Goal: Task Accomplishment & Management: Complete application form

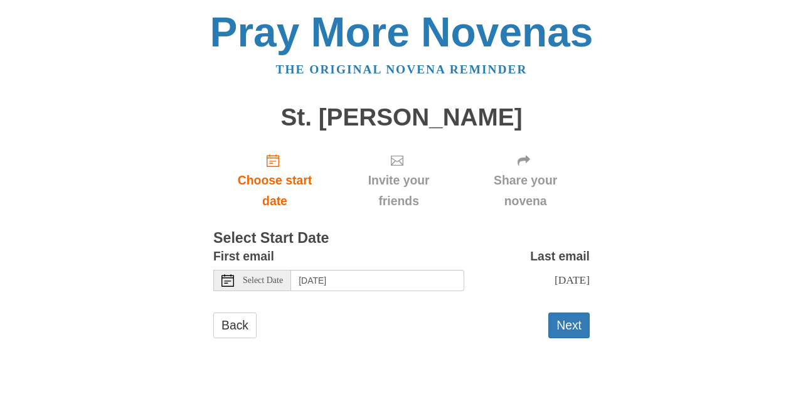
click at [279, 280] on span "Select Date" at bounding box center [263, 280] width 40 height 9
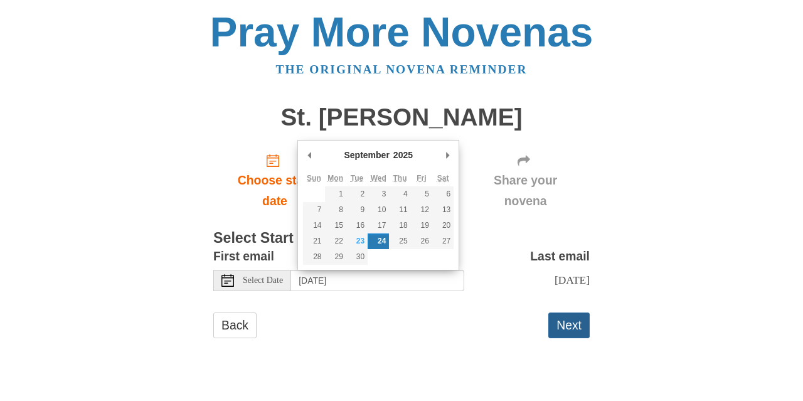
click at [568, 325] on button "Next" at bounding box center [569, 326] width 41 height 26
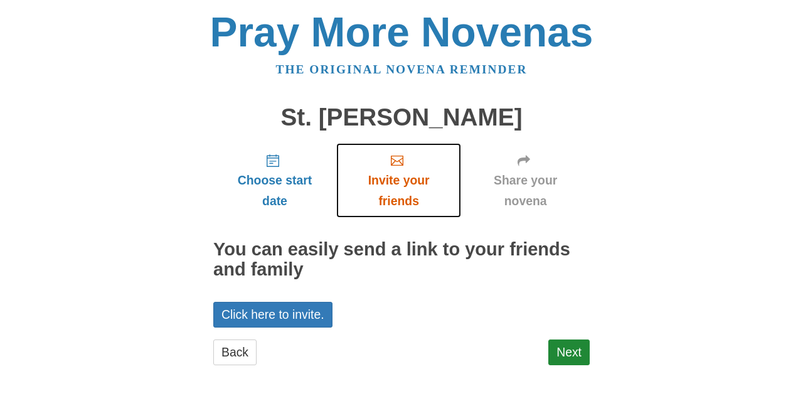
click at [400, 182] on span "Invite your friends" at bounding box center [399, 190] width 100 height 41
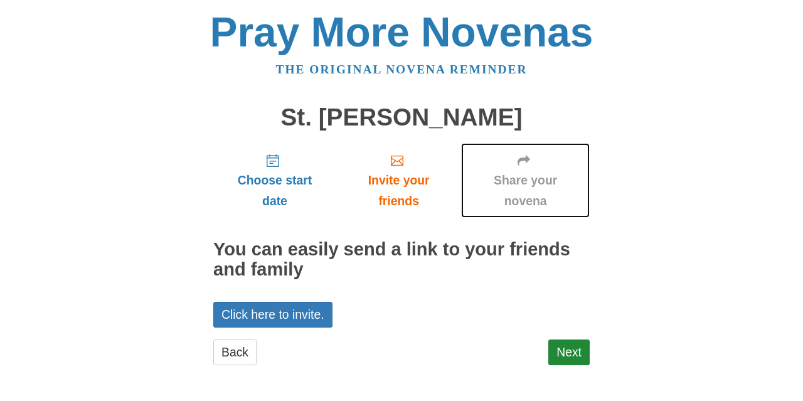
click at [520, 179] on span "Share your novena" at bounding box center [526, 190] width 104 height 41
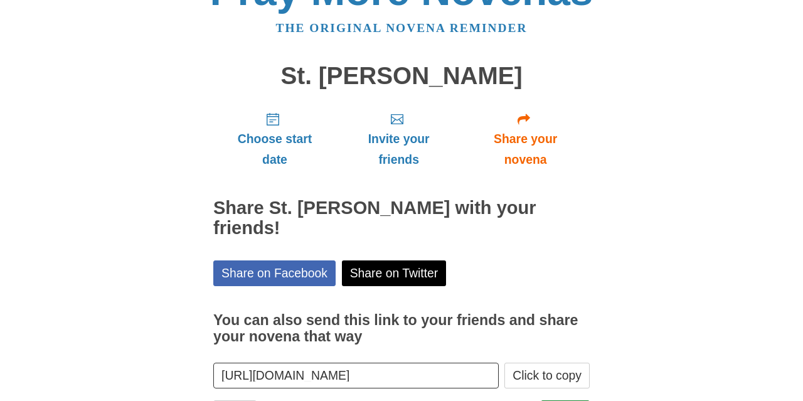
scroll to position [82, 0]
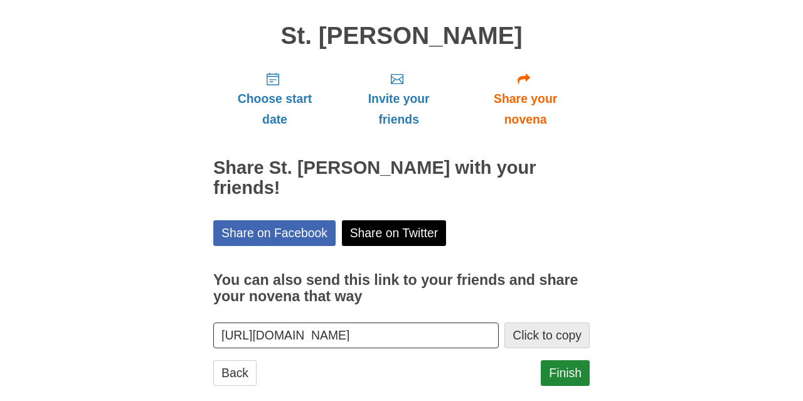
click at [545, 323] on button "Click to copy" at bounding box center [547, 336] width 85 height 26
click at [570, 360] on link "Finish" at bounding box center [565, 373] width 49 height 26
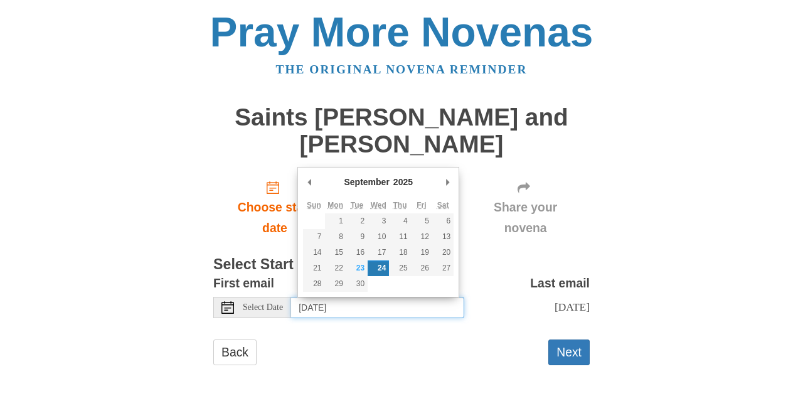
click at [424, 306] on input "[DATE]" at bounding box center [377, 307] width 173 height 21
click at [424, 305] on input "[DATE]" at bounding box center [377, 307] width 173 height 21
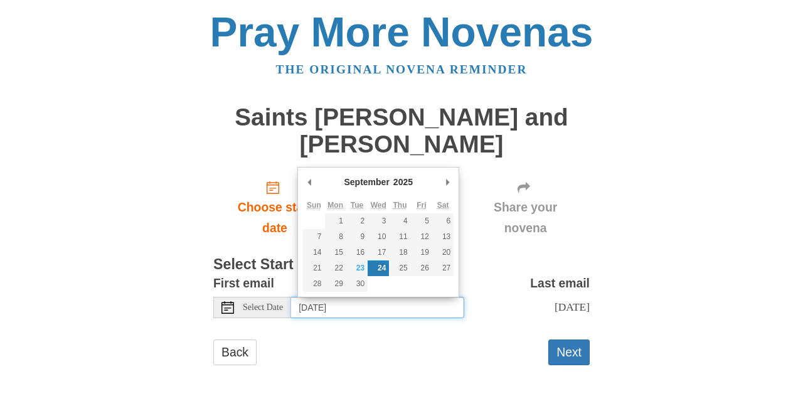
click at [424, 305] on input "[DATE]" at bounding box center [377, 307] width 173 height 21
type input "[DATE]"
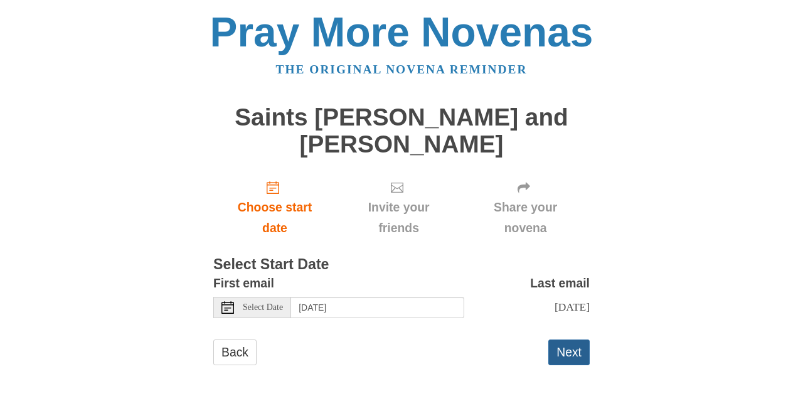
click at [572, 352] on button "Next" at bounding box center [569, 353] width 41 height 26
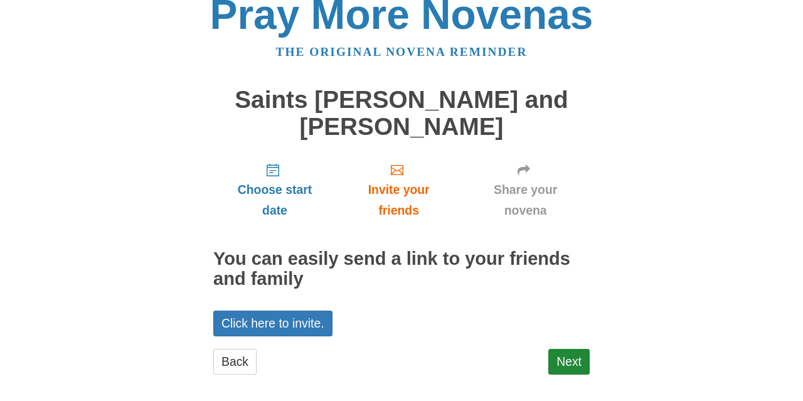
scroll to position [26, 0]
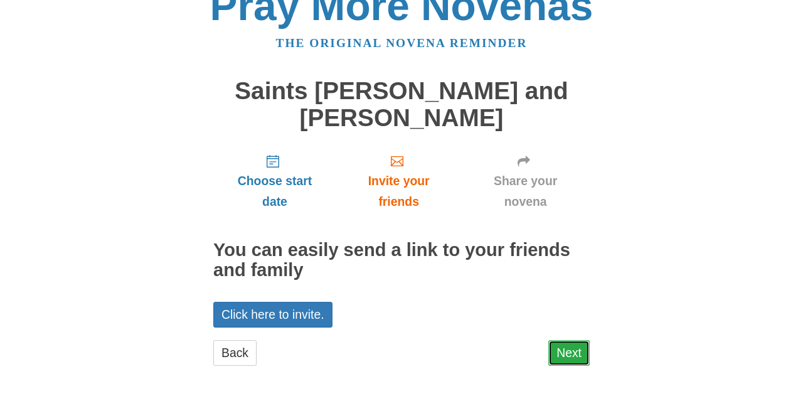
click at [561, 355] on link "Next" at bounding box center [569, 353] width 41 height 26
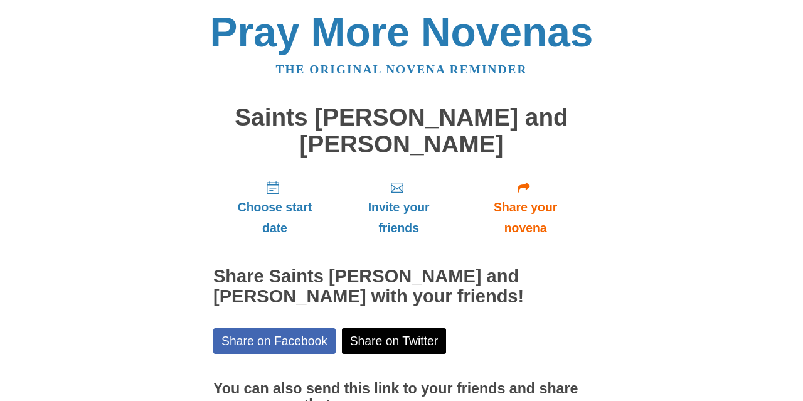
scroll to position [128, 0]
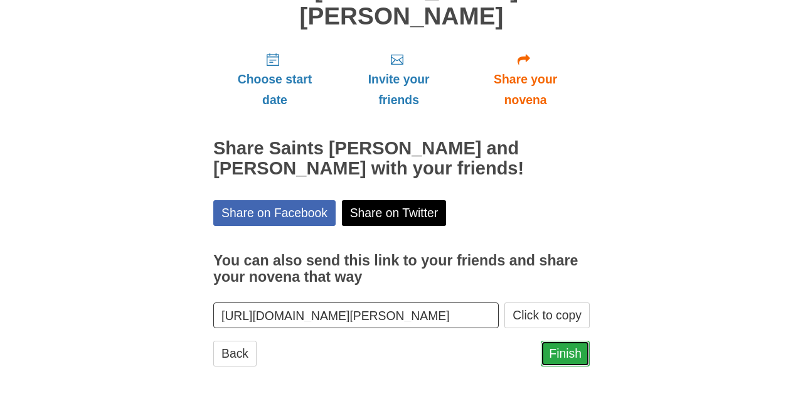
click at [567, 351] on link "Finish" at bounding box center [565, 354] width 49 height 26
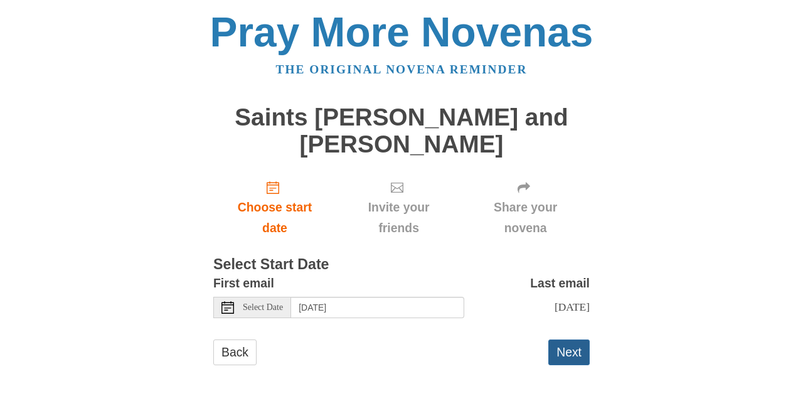
click at [574, 350] on button "Next" at bounding box center [569, 353] width 41 height 26
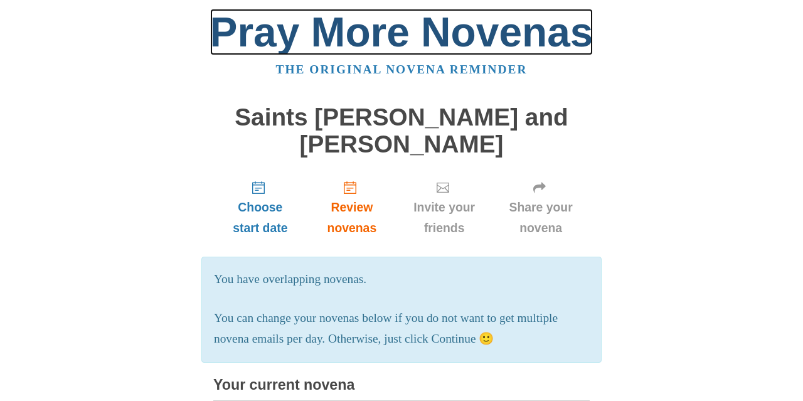
click at [411, 42] on link "Pray More Novenas" at bounding box center [402, 32] width 384 height 46
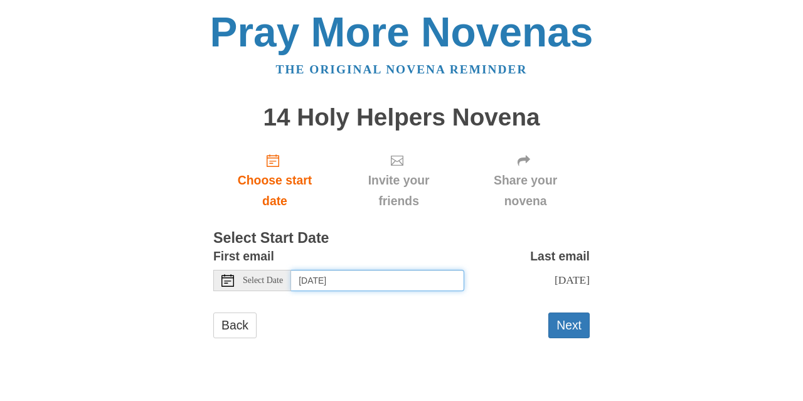
click at [436, 281] on input "Wednesday, September 24th" at bounding box center [377, 280] width 173 height 21
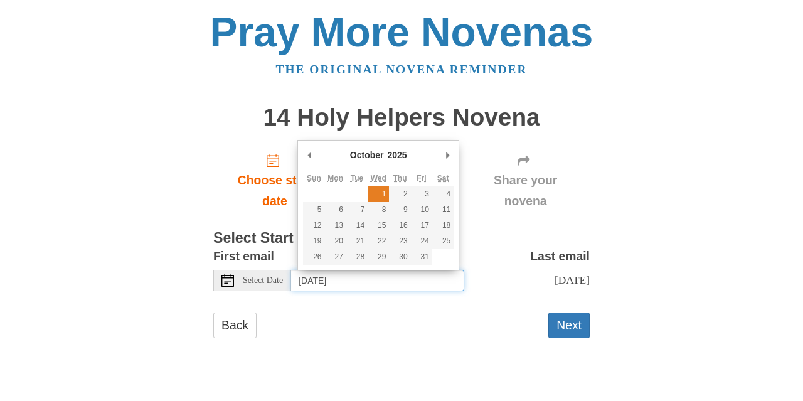
type input "Wednesday, October 1st"
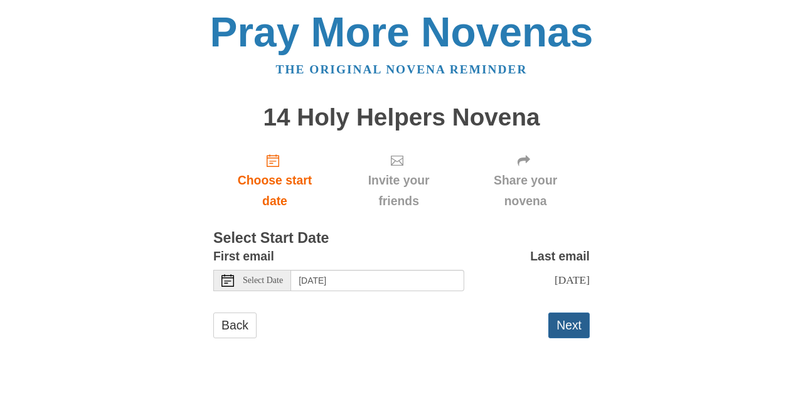
click at [554, 326] on button "Next" at bounding box center [569, 326] width 41 height 26
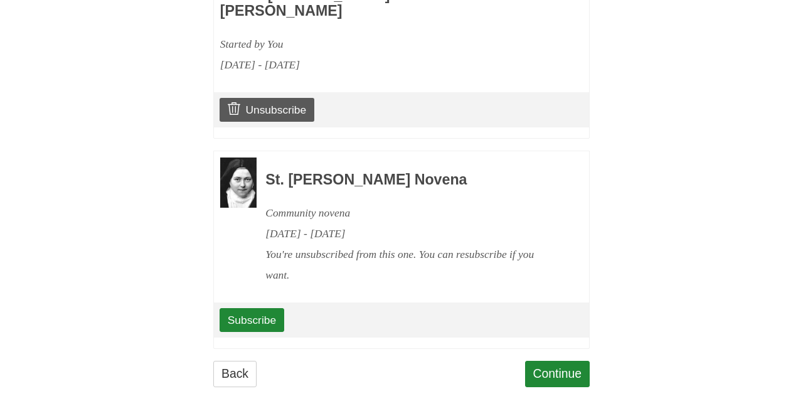
scroll to position [994, 0]
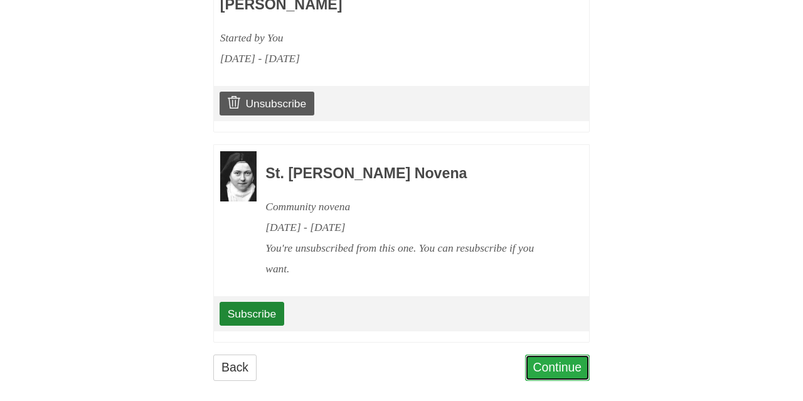
click at [537, 355] on link "Continue" at bounding box center [557, 368] width 65 height 26
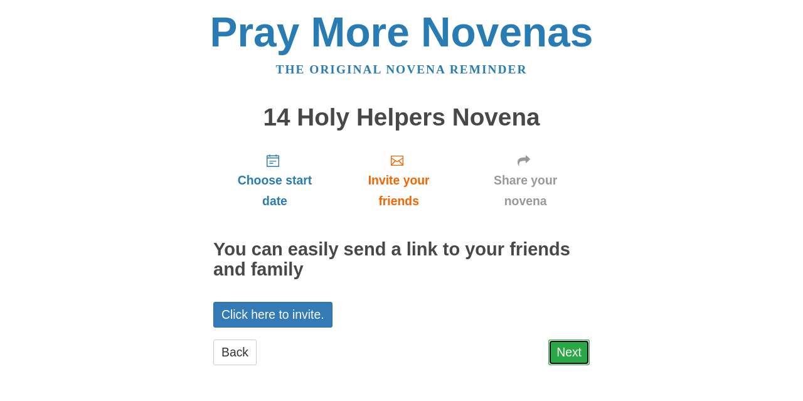
click at [572, 350] on link "Next" at bounding box center [569, 353] width 41 height 26
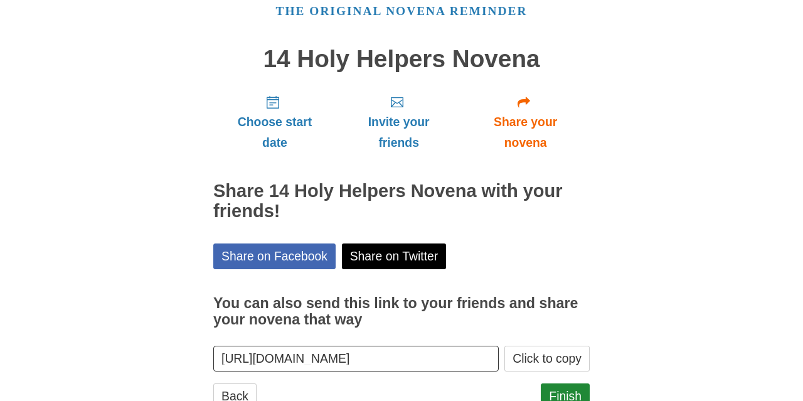
scroll to position [102, 0]
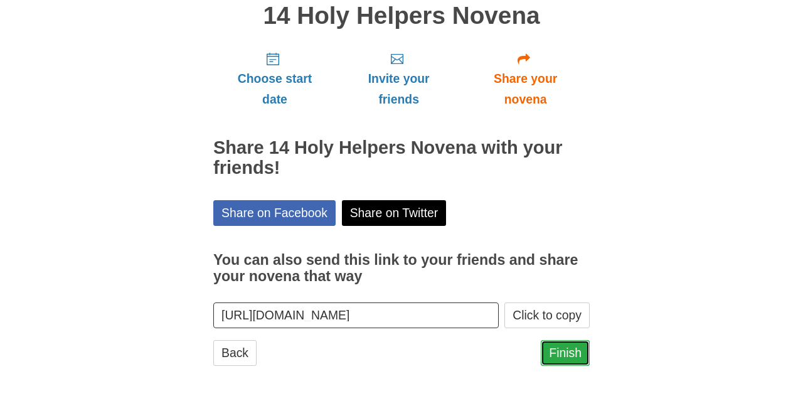
click at [565, 356] on link "Finish" at bounding box center [565, 353] width 49 height 26
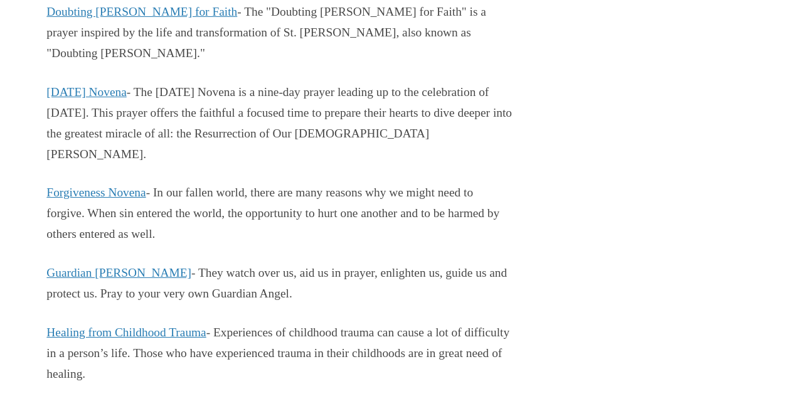
scroll to position [2350, 0]
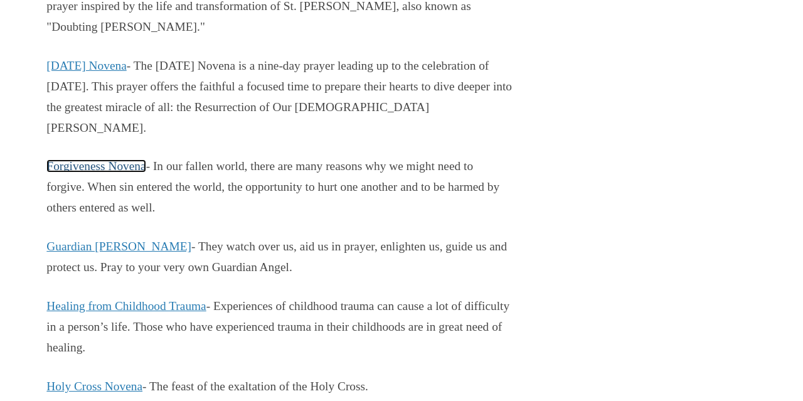
click at [114, 159] on link "Forgiveness Novena" at bounding box center [95, 165] width 99 height 13
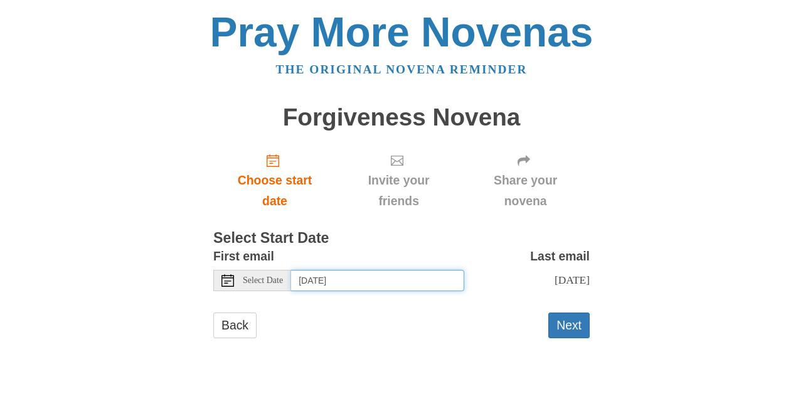
click at [449, 283] on input "Wednesday, September 24th" at bounding box center [377, 280] width 173 height 21
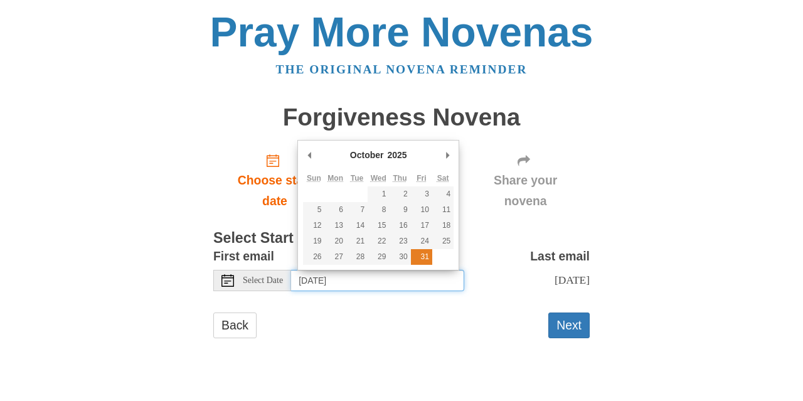
type input "Friday, October 31st"
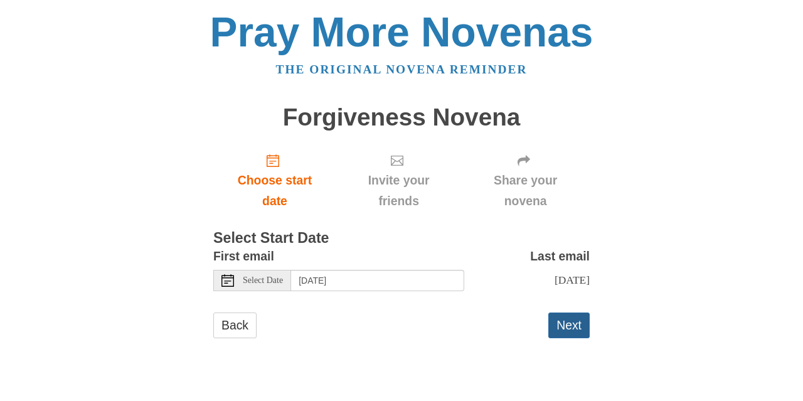
click at [566, 328] on button "Next" at bounding box center [569, 326] width 41 height 26
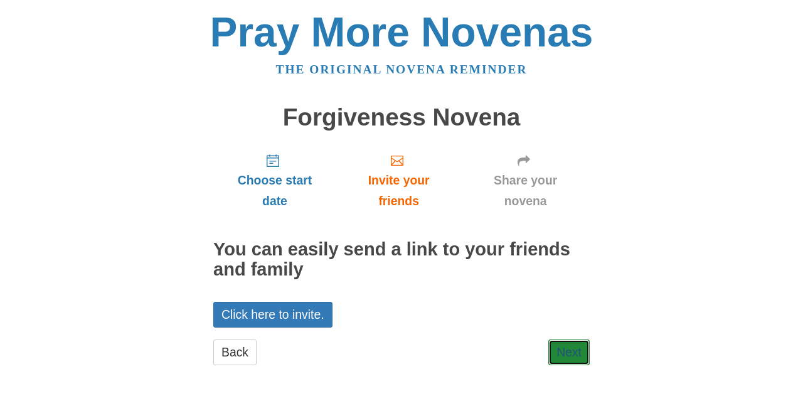
click at [571, 352] on link "Next" at bounding box center [569, 353] width 41 height 26
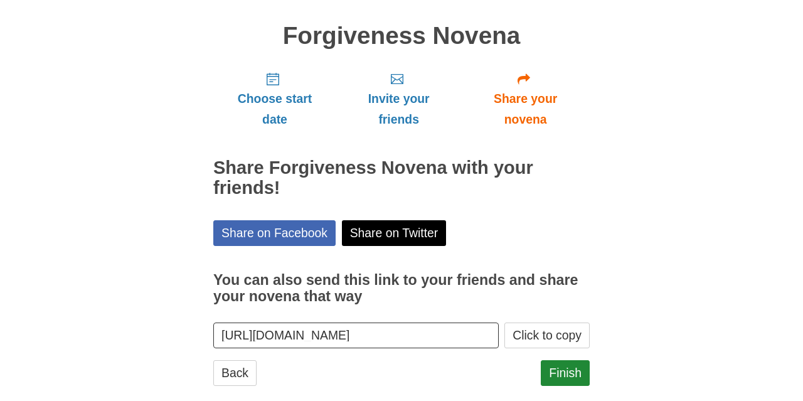
scroll to position [102, 0]
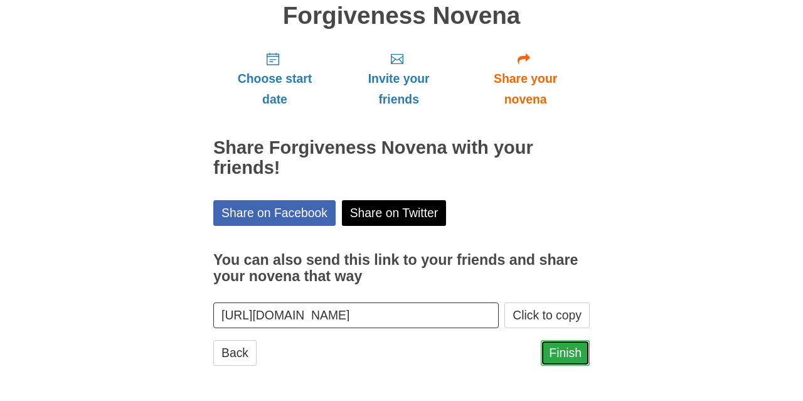
click at [557, 356] on link "Finish" at bounding box center [565, 353] width 49 height 26
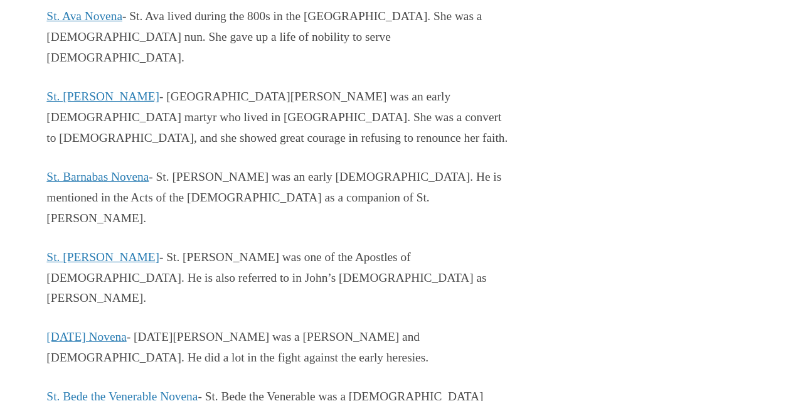
scroll to position [19649, 0]
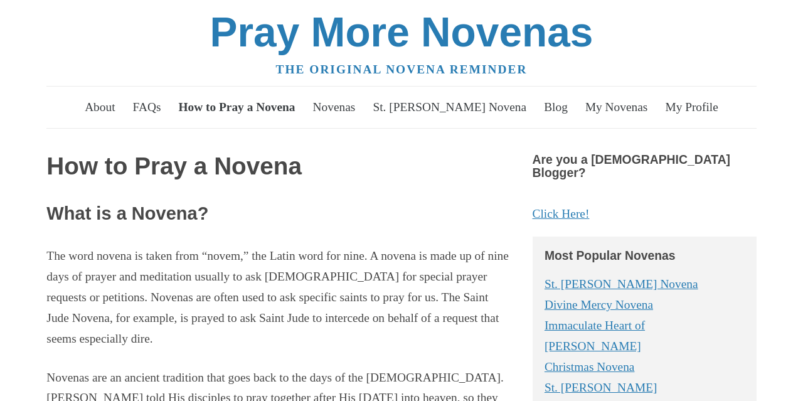
scroll to position [196, 0]
